Goal: Task Accomplishment & Management: Complete application form

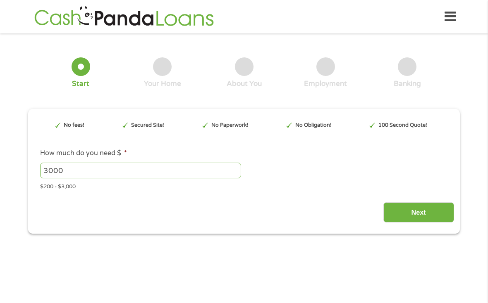
type input "CjwKCAjwxfjGBhAUEiwAKWPwDpYcjwhPI5x8vhZr9_1dpwVgiwT3Njs2_h6oITmQXxcRoR362Swh8xo…"
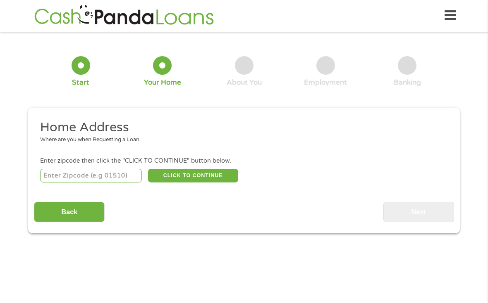
scroll to position [2, 0]
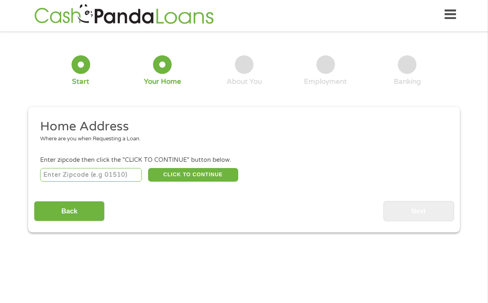
click at [119, 179] on input "number" at bounding box center [91, 175] width 102 height 14
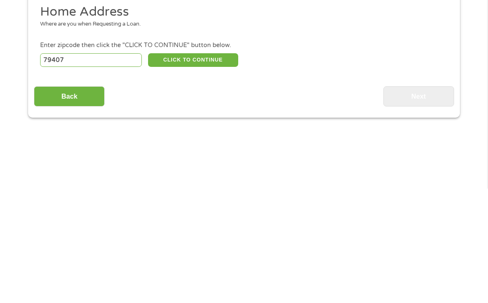
type input "79407"
click at [215, 168] on button "CLICK TO CONTINUE" at bounding box center [193, 175] width 90 height 14
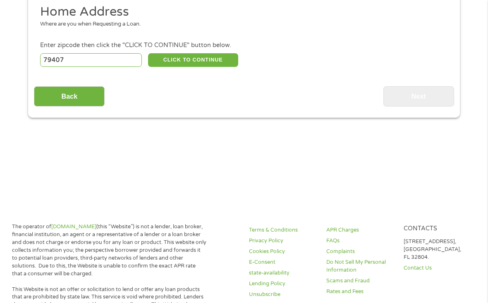
type input "79407"
type input "Lubbock"
select select "[US_STATE]"
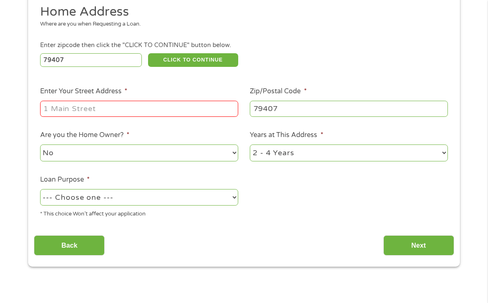
click at [199, 117] on input "Enter Your Street Address *" at bounding box center [139, 109] width 198 height 16
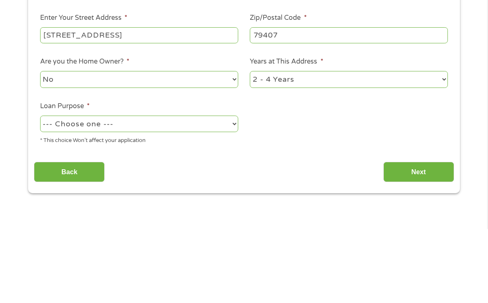
type input "[STREET_ADDRESS]"
click at [435, 145] on select "1 Year or less 1 - 2 Years 2 - 4 Years Over 4 Years" at bounding box center [349, 153] width 198 height 17
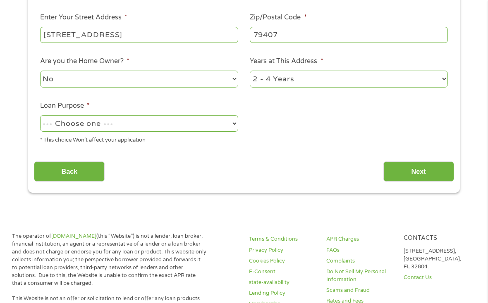
select select "24months"
click at [207, 132] on select "--- Choose one --- Pay Bills Debt Consolidation Home Improvement Major Purchase…" at bounding box center [139, 123] width 198 height 17
click at [224, 132] on select "--- Choose one --- Pay Bills Debt Consolidation Home Improvement Major Purchase…" at bounding box center [139, 123] width 198 height 17
select select "shorttermcash"
click at [433, 180] on input "Next" at bounding box center [418, 172] width 71 height 20
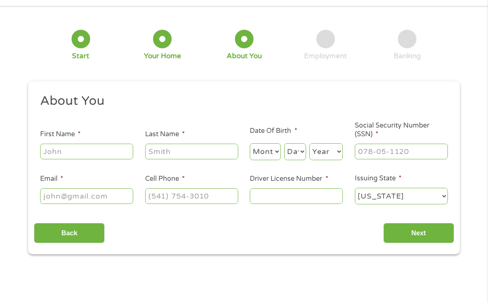
scroll to position [2, 0]
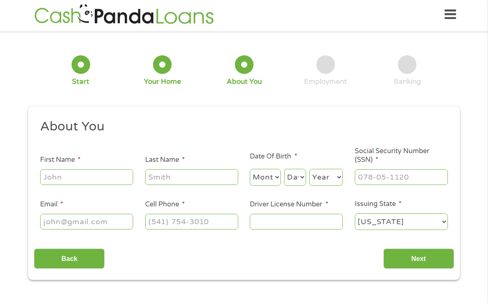
click at [118, 185] on input "First Name *" at bounding box center [86, 177] width 93 height 16
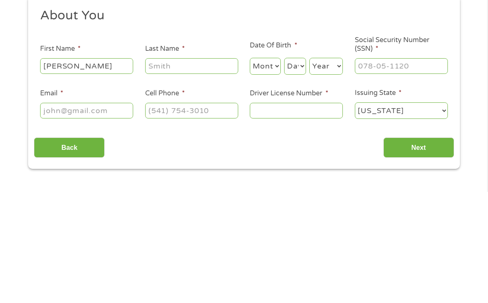
type input "[PERSON_NAME]"
click at [189, 169] on input "Last Name *" at bounding box center [191, 177] width 93 height 16
type input "K"
type input "[PERSON_NAME]"
click at [273, 169] on select "Month 1 2 3 4 5 6 7 8 9 10 11 12" at bounding box center [265, 177] width 31 height 17
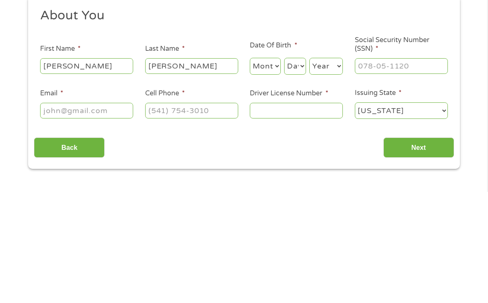
scroll to position [113, 0]
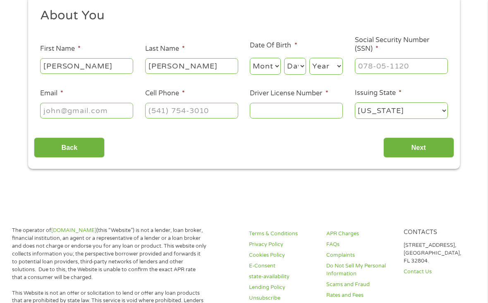
select select "2"
click at [303, 70] on select "Day 1 2 3 4 5 6 7 8 9 10 11 12 13 14 15 16 17 18 19 20 21 22 23 24 25 26 27 28 …" at bounding box center [295, 66] width 22 height 17
click at [300, 68] on select "Day 1 2 3 4 5 6 7 8 9 10 11 12 13 14 15 16 17 18 19 20 21 22 23 24 25 26 27 28 …" at bounding box center [295, 66] width 22 height 17
select select "15"
click at [326, 70] on select "Year [DATE] 2006 2005 2004 2003 2002 2001 2000 1999 1998 1997 1996 1995 1994 19…" at bounding box center [325, 66] width 33 height 17
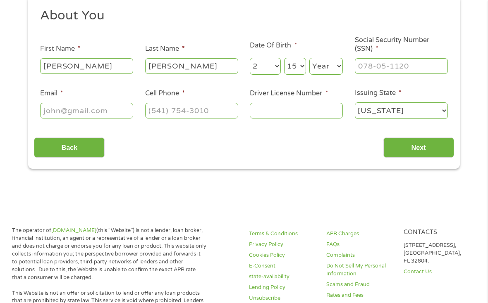
click at [330, 69] on select "Year [DATE] 2006 2005 2004 2003 2002 2001 2000 1999 1998 1997 1996 1995 1994 19…" at bounding box center [325, 66] width 33 height 17
select select "2000"
click at [403, 74] on input "Social Security Number (SSN) *" at bounding box center [401, 66] width 93 height 16
type input "634-70-2475"
click at [112, 117] on input "Email *" at bounding box center [86, 111] width 93 height 16
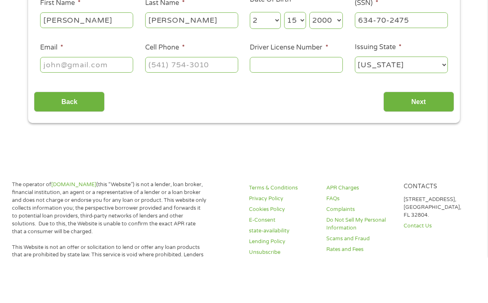
scroll to position [159, 0]
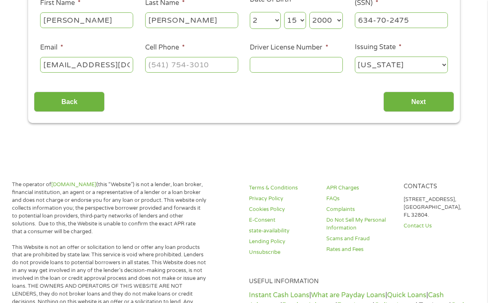
type input "[EMAIL_ADDRESS][DOMAIN_NAME]"
click at [201, 73] on input "(___) ___-____" at bounding box center [191, 65] width 93 height 16
click at [157, 65] on input "(___) ___-____" at bounding box center [191, 65] width 93 height 16
type input "[PHONE_NUMBER]"
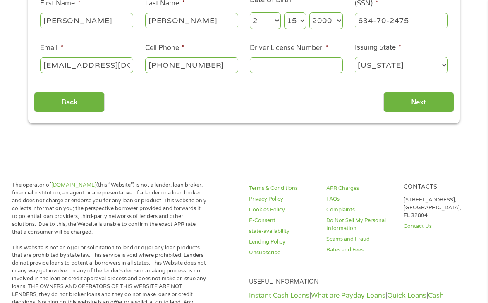
click at [317, 72] on input "Driver License Number *" at bounding box center [296, 65] width 93 height 16
type input "45314311"
click at [427, 112] on input "Next" at bounding box center [418, 102] width 71 height 20
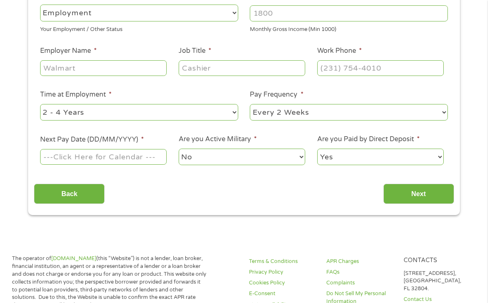
scroll to position [3, 3]
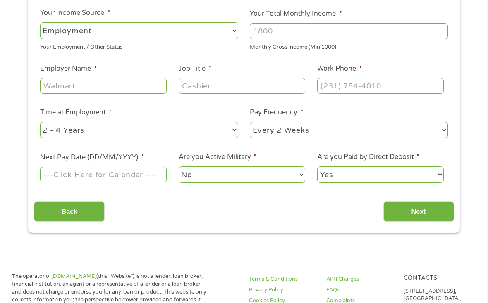
click at [416, 109] on ul "Your Employment Your Income Source * --- Choose one --- Employment [DEMOGRAPHIC…" at bounding box center [244, 84] width 420 height 211
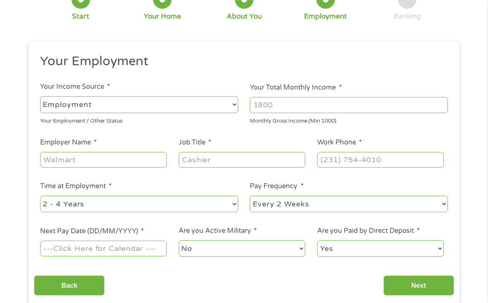
scroll to position [68, 0]
click at [335, 112] on input "Your Total Monthly Income *" at bounding box center [349, 105] width 198 height 16
type input "2"
type input "3"
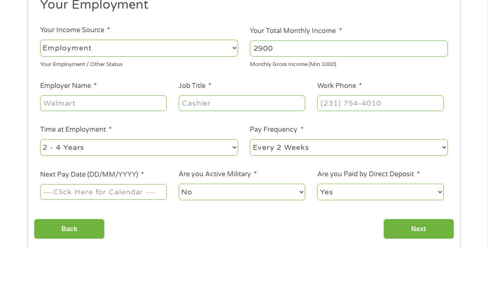
type input "2900"
click at [146, 152] on input "Employer Name *" at bounding box center [103, 160] width 126 height 16
type input "Trustpoint rehabilitation"
click at [270, 152] on input "Job Title *" at bounding box center [242, 160] width 126 height 16
type input "Nurse"
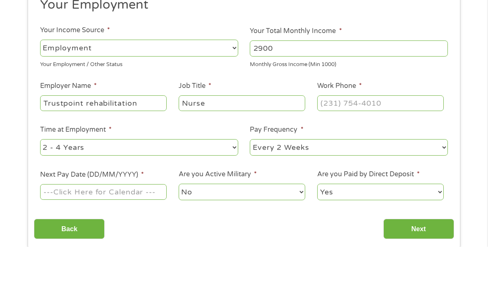
click at [384, 152] on input "Work Phone *" at bounding box center [380, 160] width 126 height 16
type input "[PHONE_NUMBER]"
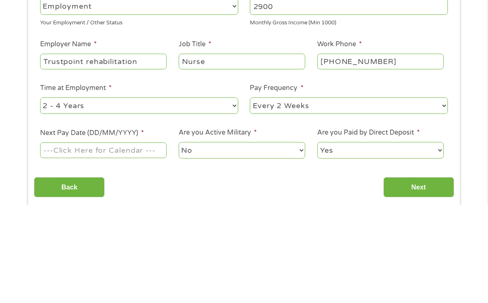
click at [214, 196] on select "--- Choose one --- 1 Year or less 1 - 2 Years 2 - 4 Years Over 4 Years" at bounding box center [139, 204] width 198 height 17
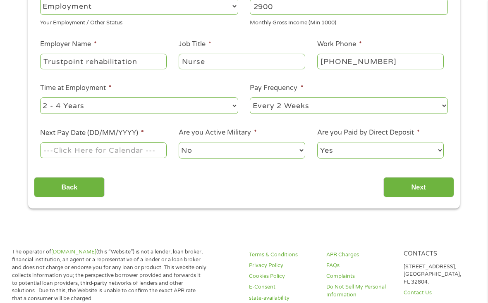
click at [153, 157] on input "Next Pay Date (DD/MM/YYYY) *" at bounding box center [103, 151] width 126 height 16
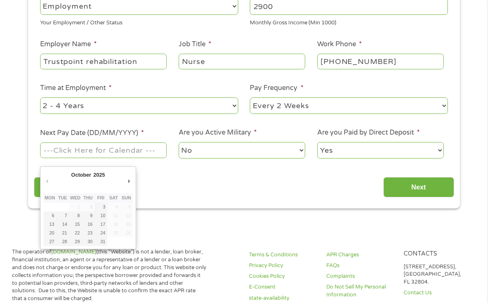
type input "[DATE]"
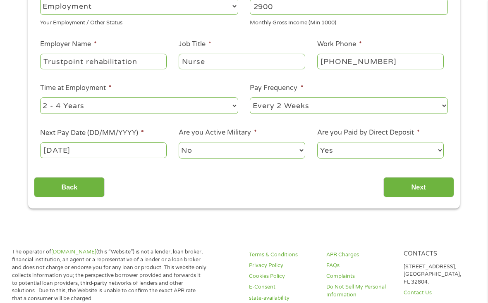
click at [426, 198] on input "Next" at bounding box center [418, 187] width 71 height 20
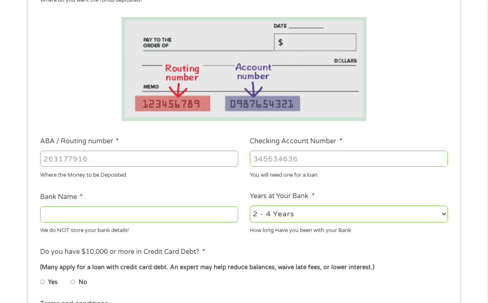
scroll to position [175, 0]
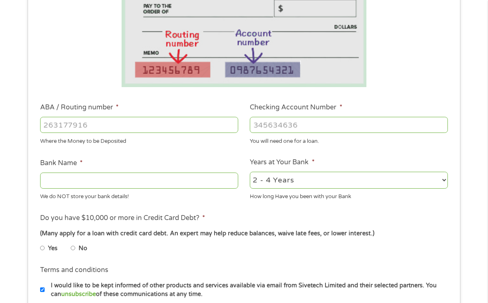
click at [201, 127] on input "ABA / Routing number *" at bounding box center [139, 125] width 198 height 16
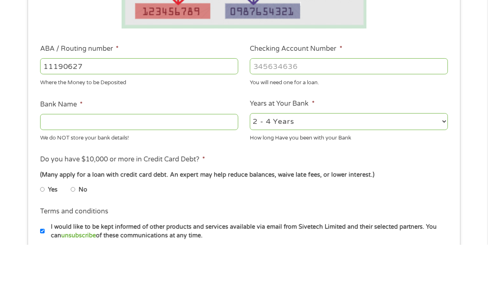
type input "111906271"
type input "FIRST NATIONAL BANK [US_STATE]"
type input "111906271"
click at [355, 117] on input "Checking Account Number *" at bounding box center [349, 125] width 198 height 16
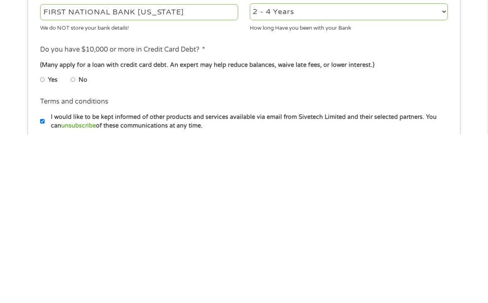
type input "479107831"
click at [87, 244] on label "No" at bounding box center [83, 248] width 9 height 9
click at [76, 242] on input "No" at bounding box center [73, 248] width 5 height 13
radio input "true"
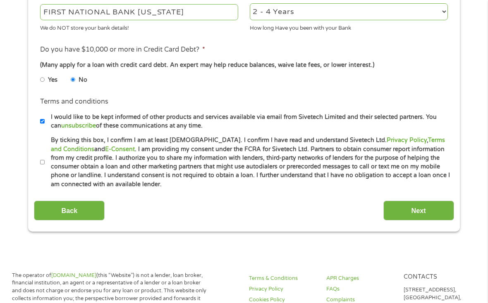
click at [43, 169] on input "By ticking this box, I confirm I am at least [DEMOGRAPHIC_DATA]. I confirm I ha…" at bounding box center [42, 162] width 5 height 13
checkbox input "true"
click at [398, 221] on input "Next" at bounding box center [418, 211] width 71 height 20
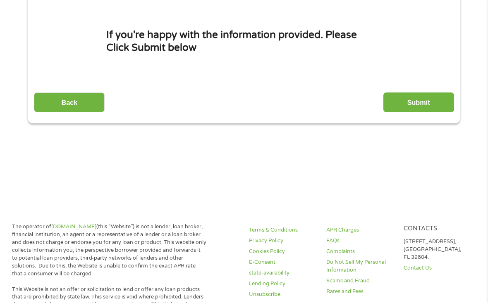
scroll to position [2, 0]
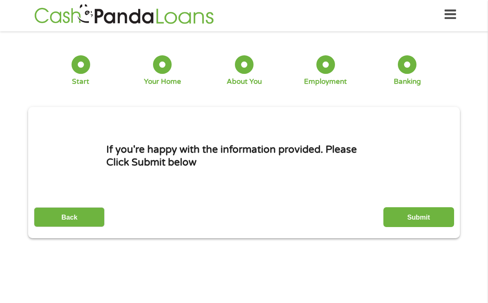
click at [410, 228] on input "Submit" at bounding box center [418, 217] width 71 height 20
